Goal: Information Seeking & Learning: Learn about a topic

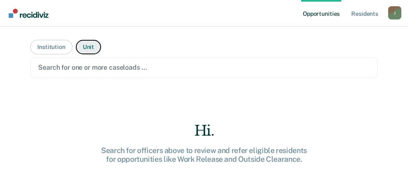
click at [101, 54] on button "Unit" at bounding box center [88, 47] width 25 height 15
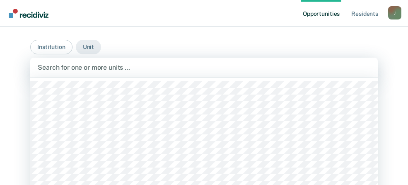
click at [197, 77] on div "553 results available. Use Up and Down to choose options, press Enter to select…" at bounding box center [204, 68] width 348 height 20
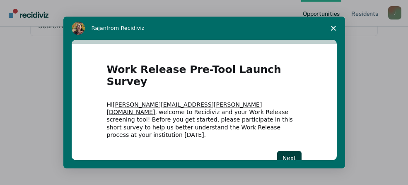
click at [330, 26] on span "Close survey" at bounding box center [333, 28] width 23 height 23
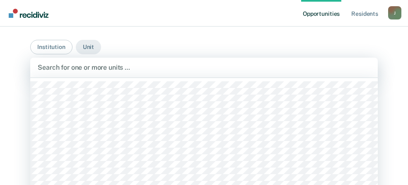
click at [155, 77] on div "553 results available. Use Up and Down to choose options, press Enter to select…" at bounding box center [204, 68] width 348 height 20
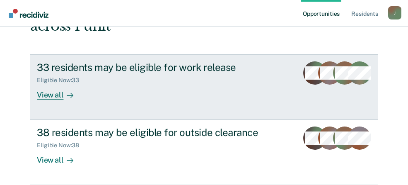
scroll to position [387, 0]
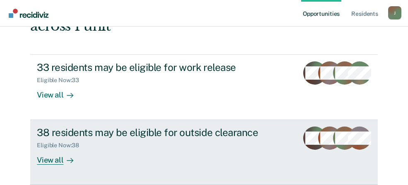
click at [81, 152] on div "View all" at bounding box center [60, 157] width 46 height 16
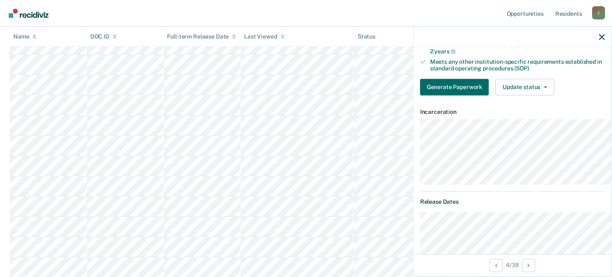
scroll to position [248, 0]
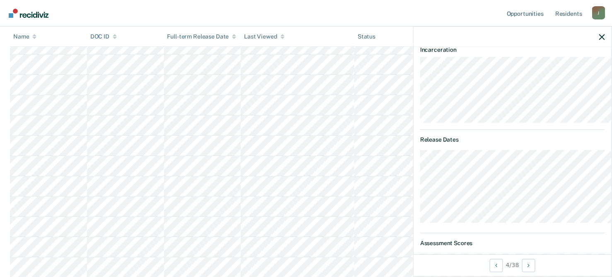
click at [414, 34] on button "Generate Paperwork" at bounding box center [454, 25] width 69 height 17
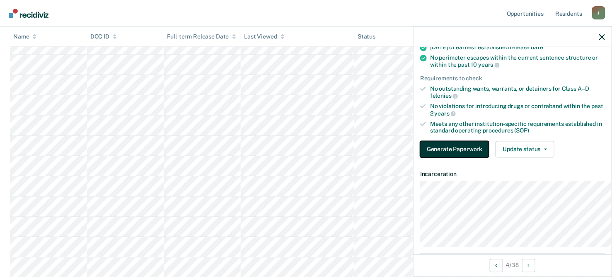
scroll to position [62, 0]
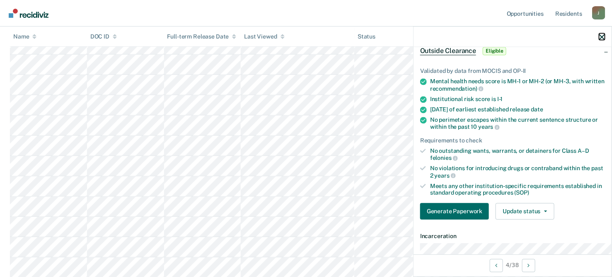
click at [414, 40] on icon "button" at bounding box center [602, 37] width 6 height 6
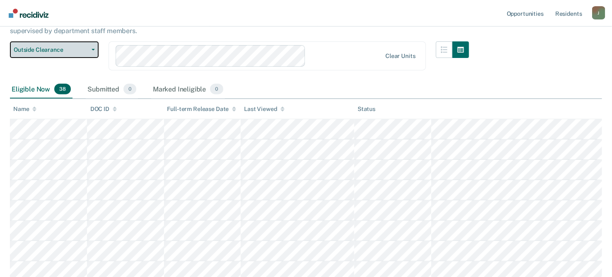
click at [98, 58] on button "Outside Clearance" at bounding box center [54, 49] width 89 height 17
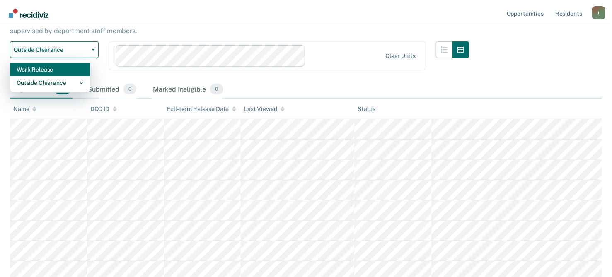
click at [83, 76] on div "Work Release" at bounding box center [50, 69] width 67 height 13
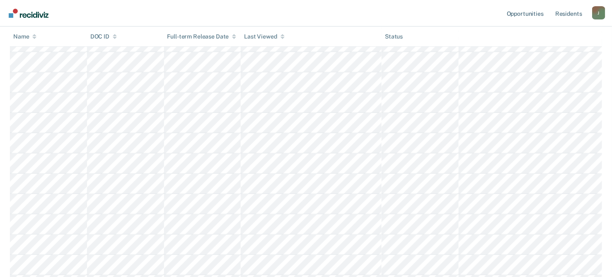
scroll to position [435, 0]
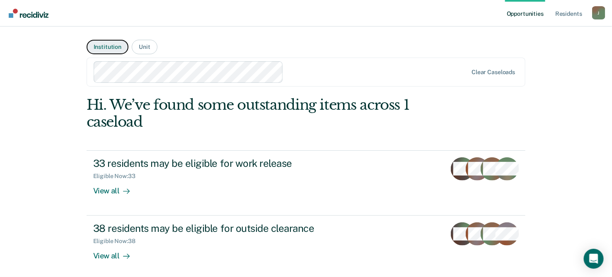
click at [121, 54] on button "Institution" at bounding box center [108, 47] width 42 height 15
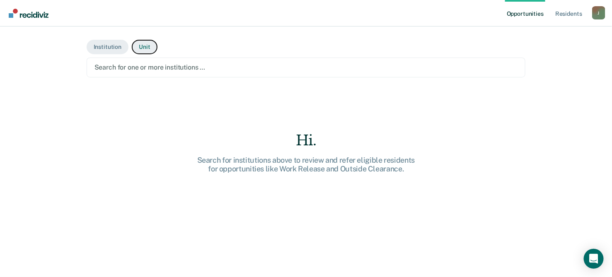
click at [157, 54] on button "Unit" at bounding box center [144, 47] width 25 height 15
click at [505, 20] on link "Opportunities" at bounding box center [525, 13] width 40 height 27
click at [505, 23] on link "Opportunities" at bounding box center [525, 13] width 40 height 27
click at [554, 23] on link "Resident s" at bounding box center [569, 13] width 30 height 27
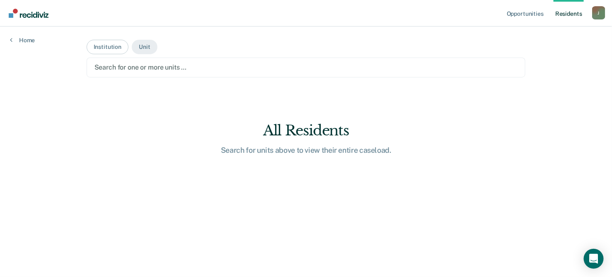
scroll to position [50, 0]
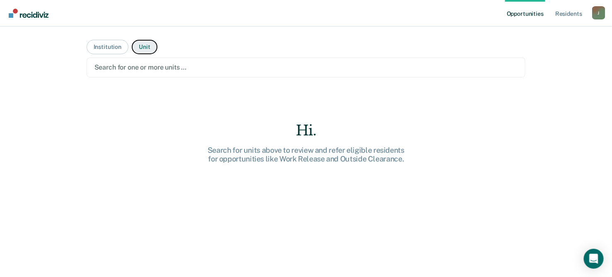
click at [157, 54] on button "Unit" at bounding box center [144, 47] width 25 height 15
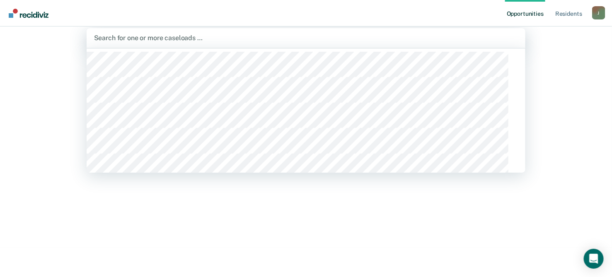
click at [173, 48] on div "553 results available. Use Up and Down to choose options, press Enter to select…" at bounding box center [306, 38] width 439 height 20
type input "OCC"
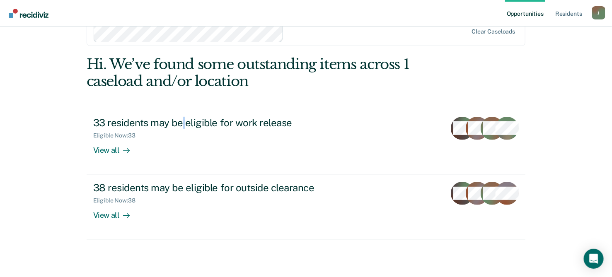
click at [255, 179] on div "Hi. We’ve found some outstanding items across 1 caseload and/or location 33 res…" at bounding box center [306, 148] width 439 height 184
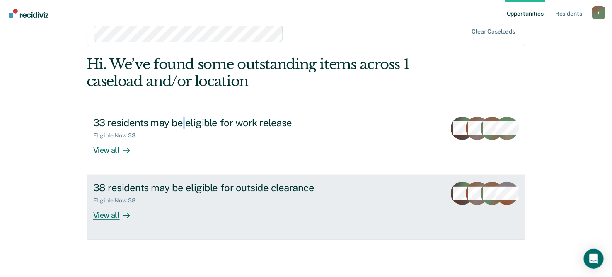
scroll to position [261, 0]
